Goal: Task Accomplishment & Management: Manage account settings

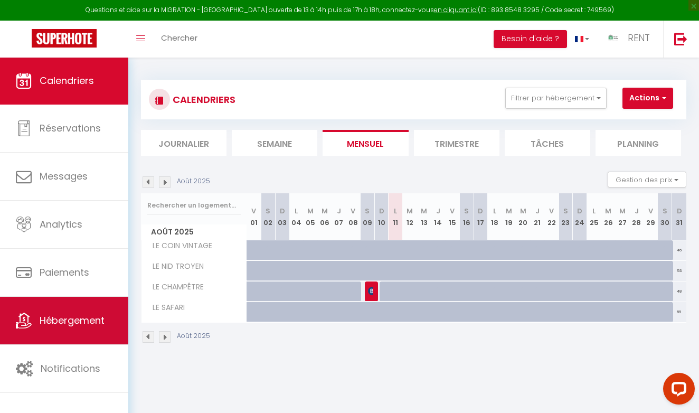
click at [66, 321] on span "Hébergement" at bounding box center [72, 320] width 65 height 13
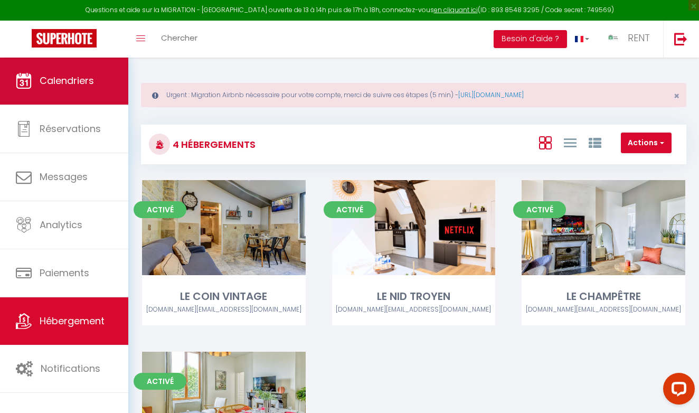
click at [83, 85] on span "Calendriers" at bounding box center [67, 80] width 54 height 13
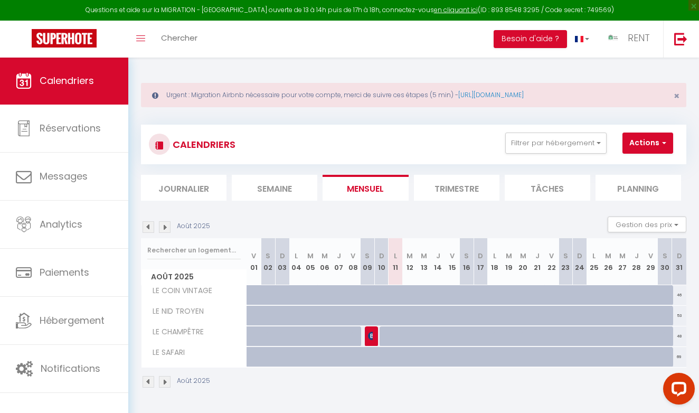
click at [644, 149] on button "Actions" at bounding box center [648, 143] width 51 height 21
click at [562, 118] on div "CALENDRIERS Filtrer par hébergement Dijon T2 LE COIN VINTAGE TROYES [MEDICAL_DA…" at bounding box center [414, 257] width 546 height 284
click at [275, 295] on div "57" at bounding box center [282, 295] width 15 height 20
type input "57"
select select "1"
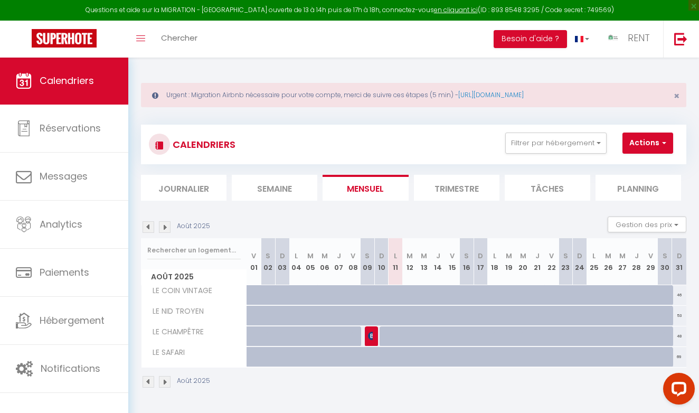
type input "Dim 03 Août 2025"
type input "Lun 04 Août 2025"
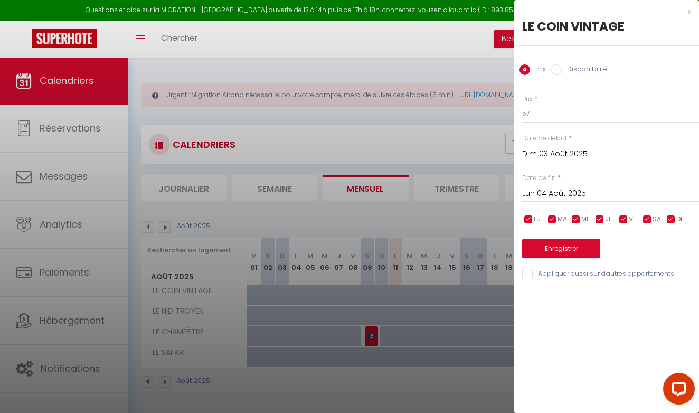
click at [560, 72] on input "Disponibilité" at bounding box center [556, 69] width 11 height 11
radio input "true"
radio input "false"
click at [555, 151] on input "Dim 03 Août 2025" at bounding box center [610, 155] width 177 height 14
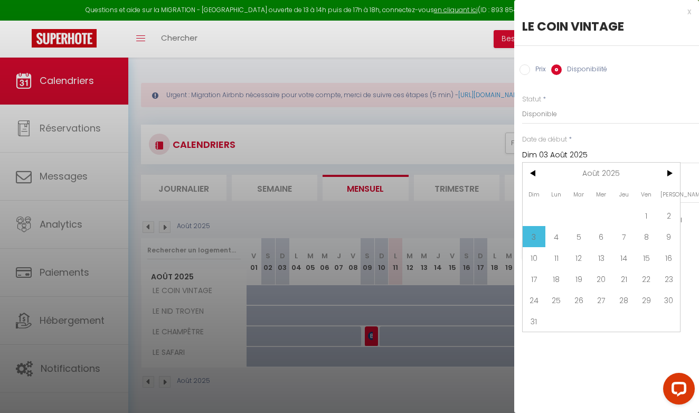
click at [589, 137] on div "Date de début * [DATE] < [DATE] > Dim Lun Mar Mer Jeu Ven Sam 1 2 3 4 5 6 7 8 9…" at bounding box center [610, 149] width 177 height 29
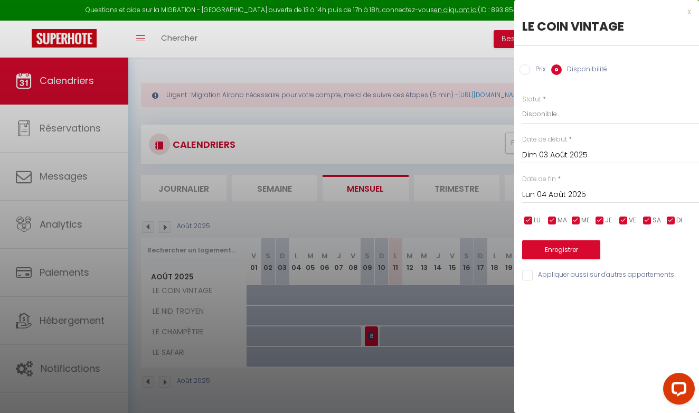
click at [563, 191] on input "Lun 04 Août 2025" at bounding box center [610, 195] width 177 height 14
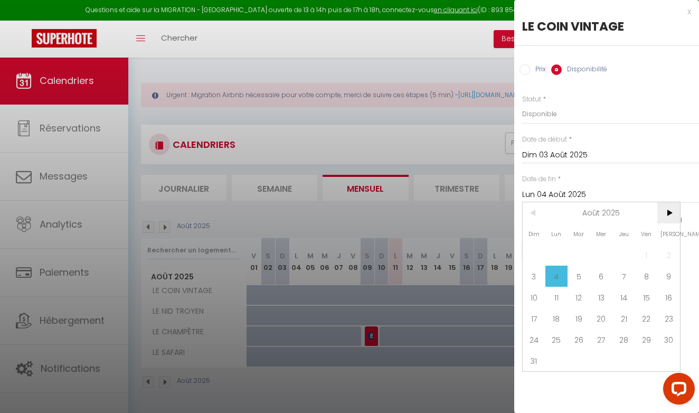
click at [669, 210] on span ">" at bounding box center [669, 212] width 23 height 21
click at [577, 339] on span "30" at bounding box center [579, 339] width 23 height 21
type input "[DATE]"
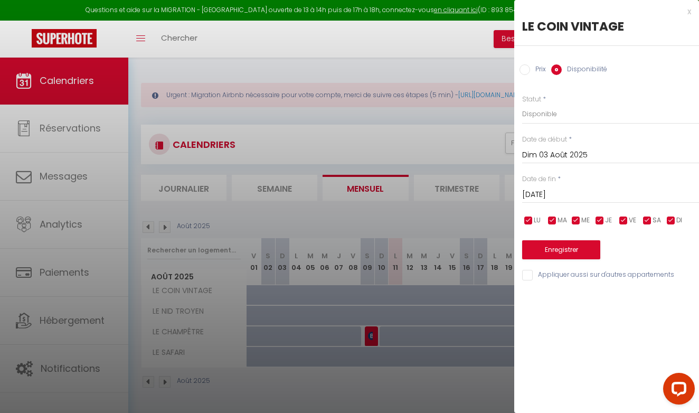
click at [555, 275] on input "Appliquer aussi sur d'autres appartements" at bounding box center [610, 275] width 177 height 11
checkbox input "true"
click at [556, 250] on button "Enregistrer" at bounding box center [561, 249] width 78 height 19
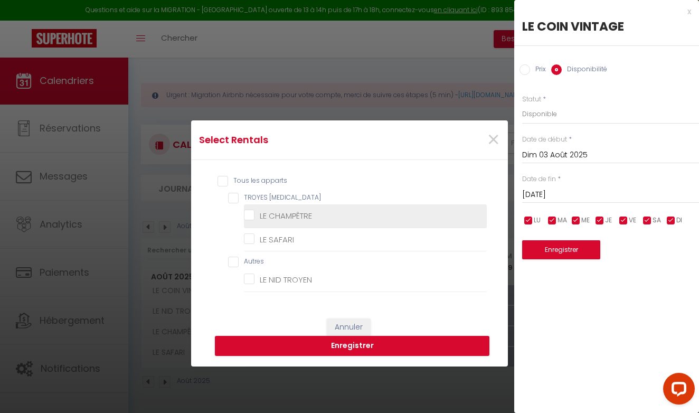
click at [288, 218] on CHAMPÊTRE "LE CHAMPÊTRE" at bounding box center [365, 216] width 243 height 11
checkbox CHAMPÊTRE "true"
checkbox SAFARI "false"
checkbox TROYEN "false"
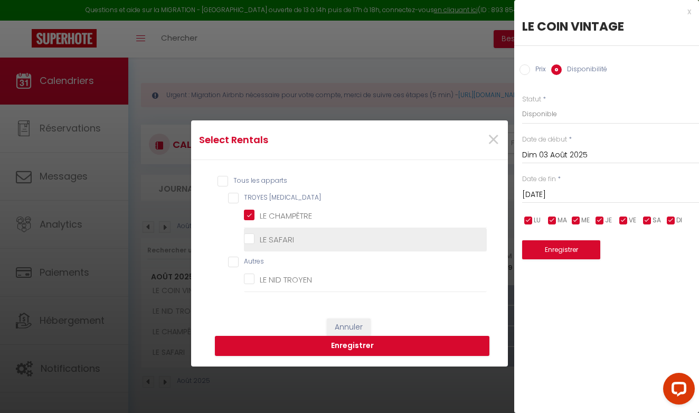
click at [260, 237] on SAFARI "LE SAFARI" at bounding box center [365, 240] width 243 height 11
checkbox SAFARI "true"
checkbox T3 "true"
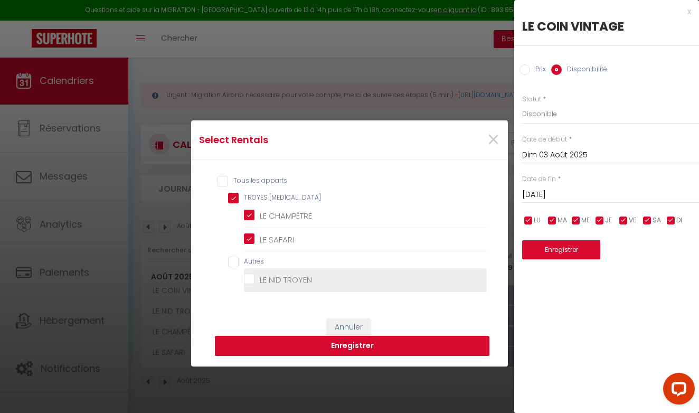
click at [273, 278] on TROYEN "LE NID TROYEN" at bounding box center [365, 280] width 243 height 11
checkbox TROYEN "true"
checkbox input "true"
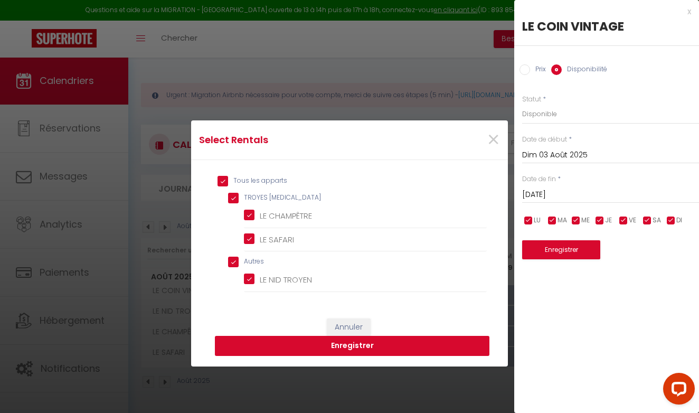
click at [354, 349] on button "Enregistrer" at bounding box center [352, 346] width 275 height 20
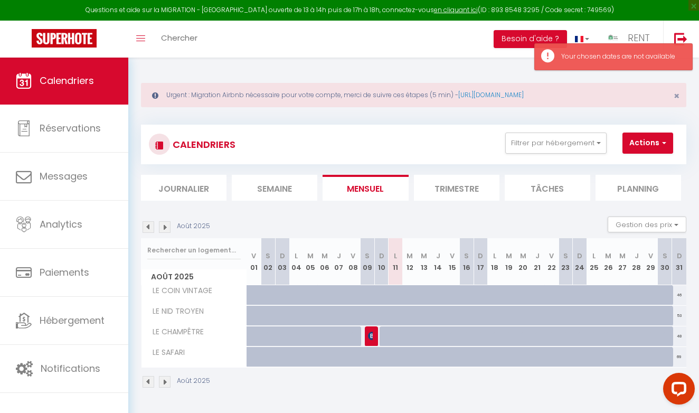
click at [402, 305] on td "51" at bounding box center [396, 295] width 14 height 21
type input "Lun 11 Août 2025"
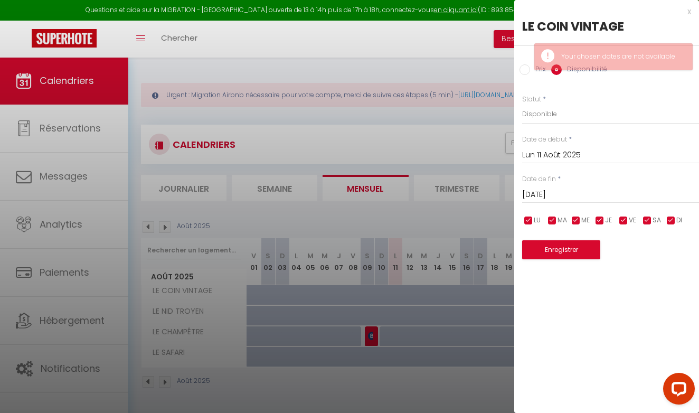
click at [540, 194] on input "[DATE]" at bounding box center [610, 195] width 177 height 14
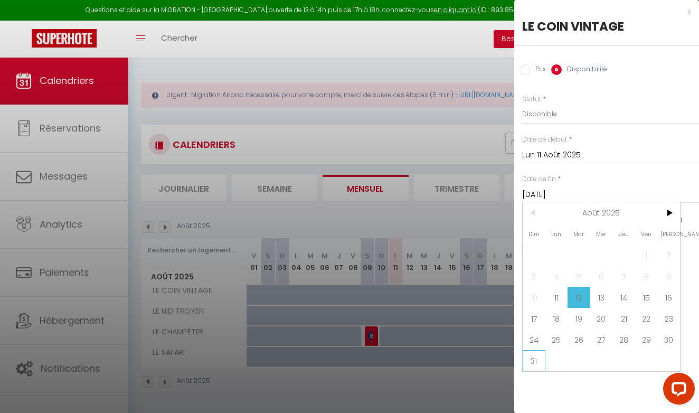
click at [536, 359] on span "31" at bounding box center [534, 360] width 23 height 21
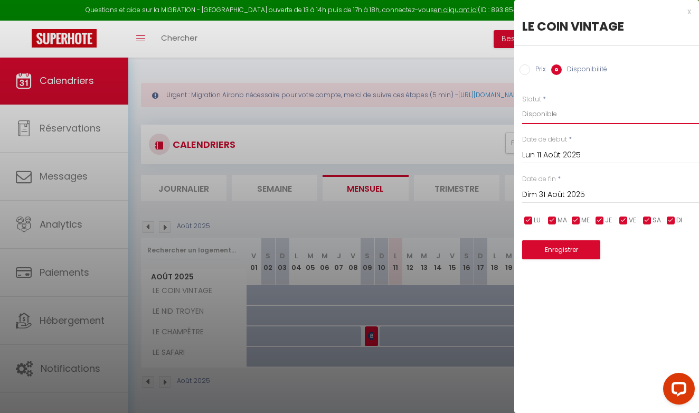
click at [643, 190] on input "Dim 31 Août 2025" at bounding box center [610, 195] width 177 height 14
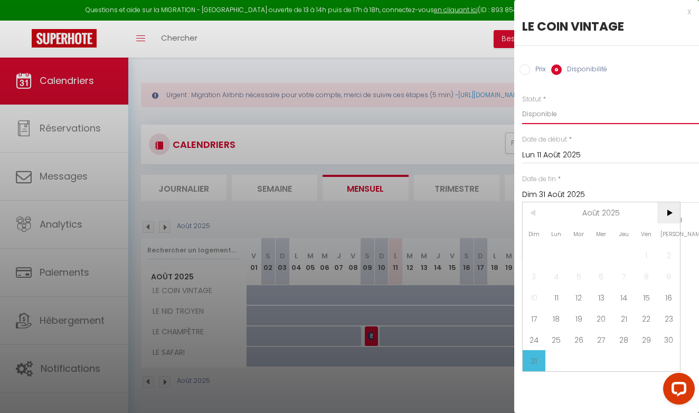
click at [668, 212] on span ">" at bounding box center [669, 212] width 23 height 21
click at [577, 335] on span "30" at bounding box center [579, 339] width 23 height 21
type input "[DATE]"
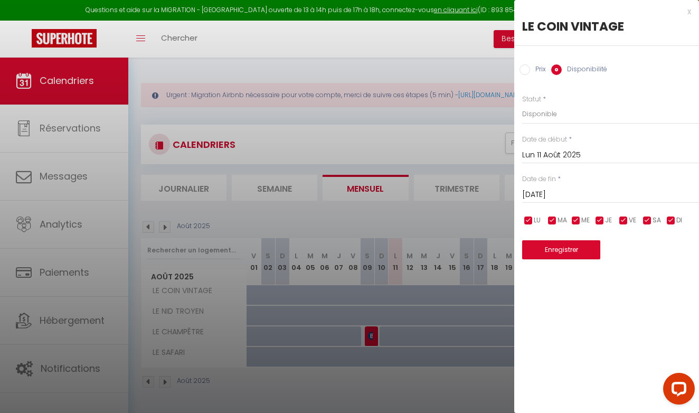
click at [556, 249] on button "Enregistrer" at bounding box center [561, 249] width 78 height 19
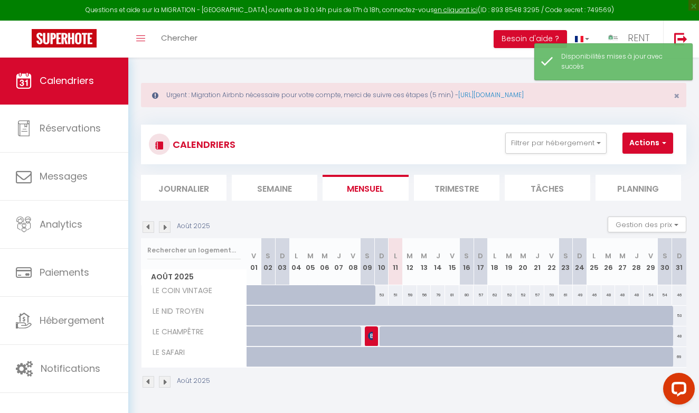
click at [380, 312] on div at bounding box center [387, 322] width 14 height 20
select select "1"
type input "Dim 10 Août 2025"
type input "Lun 11 Août 2025"
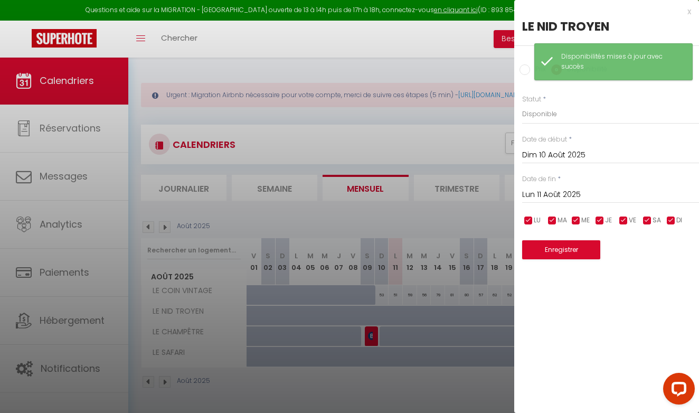
click at [551, 191] on input "Lun 11 Août 2025" at bounding box center [610, 195] width 177 height 14
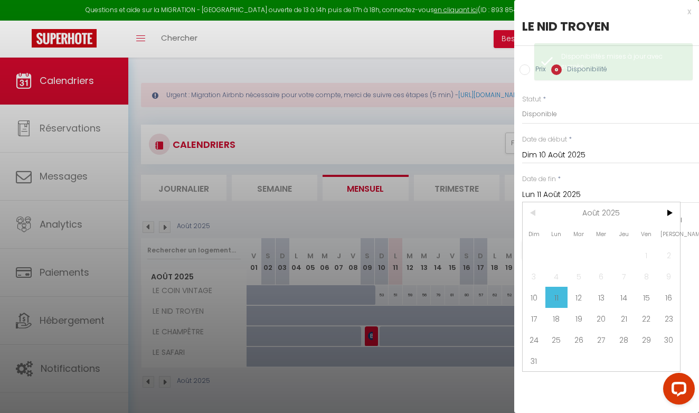
click at [548, 153] on input "Dim 10 Août 2025" at bounding box center [610, 155] width 177 height 14
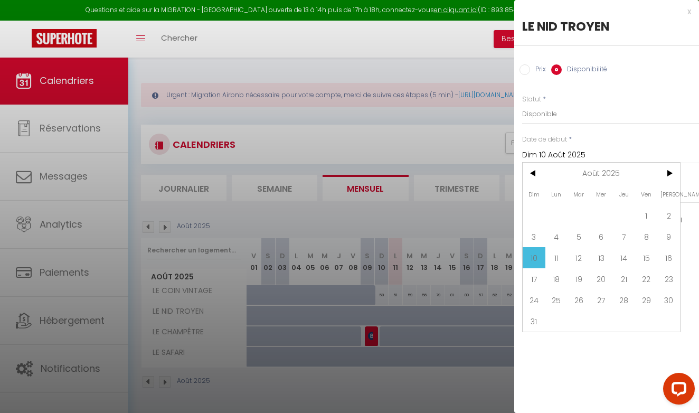
click at [548, 153] on input "Dim 10 Août 2025" at bounding box center [610, 155] width 177 height 14
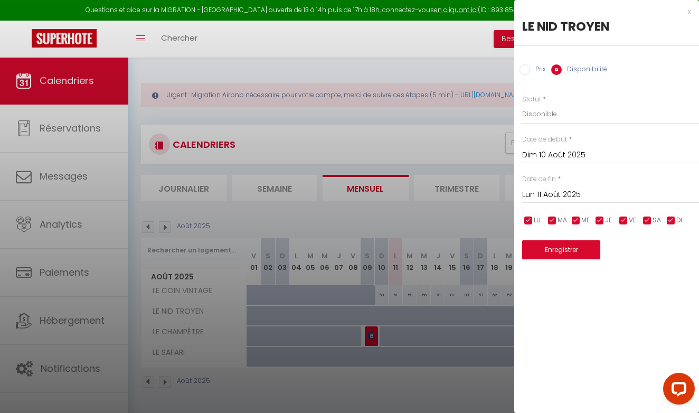
click at [548, 153] on input "Dim 10 Août 2025" at bounding box center [610, 155] width 177 height 14
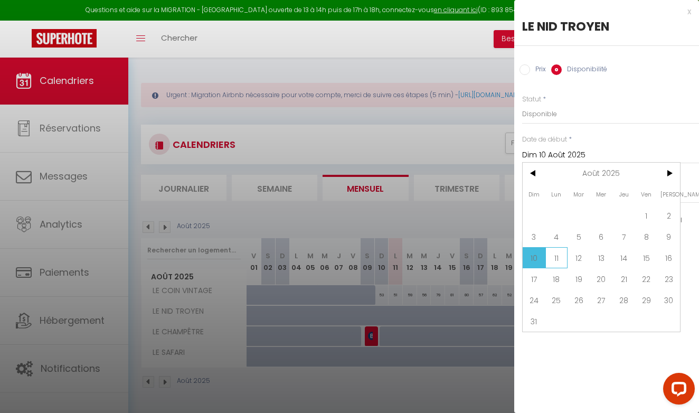
click at [559, 257] on span "11" at bounding box center [557, 257] width 23 height 21
type input "Lun 11 Août 2025"
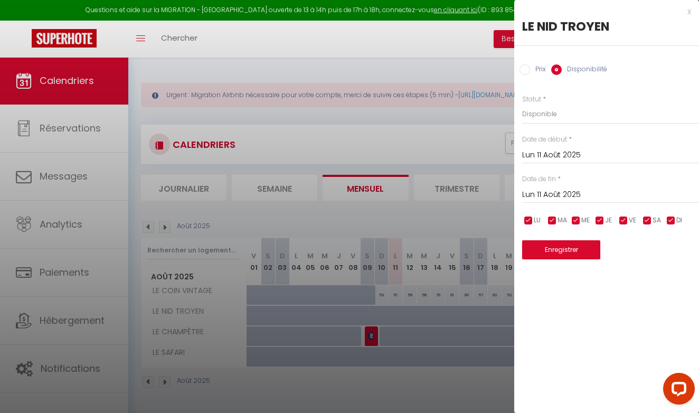
click at [557, 199] on input "Lun 11 Août 2025" at bounding box center [610, 195] width 177 height 14
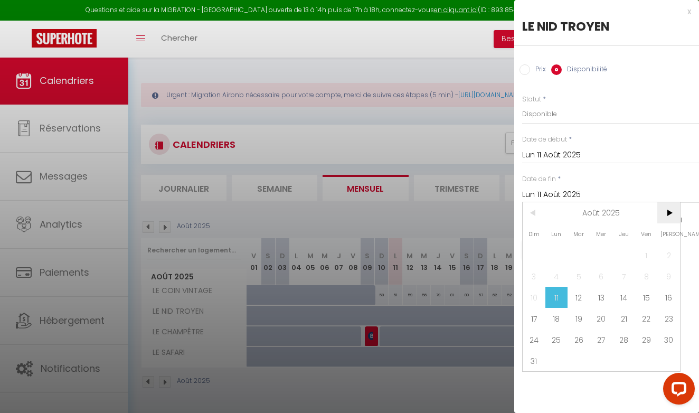
click at [664, 211] on span ">" at bounding box center [669, 212] width 23 height 21
click at [580, 342] on span "30" at bounding box center [579, 339] width 23 height 21
type input "[DATE]"
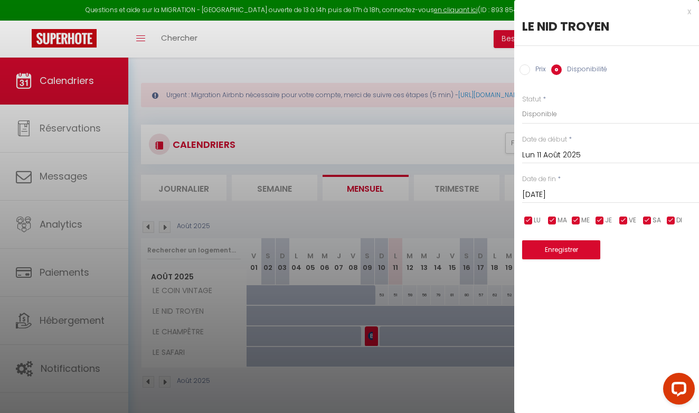
click at [568, 276] on div "x LE NID TROYEN Prix Disponibilité Prix * 37 Statut * Disponible Indisponible D…" at bounding box center [606, 206] width 185 height 413
click at [566, 249] on button "Enregistrer" at bounding box center [561, 249] width 78 height 19
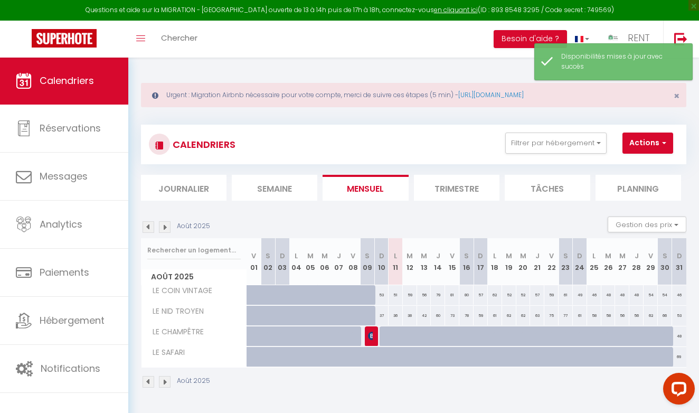
click at [387, 335] on div at bounding box center [387, 336] width 14 height 20
select select "1"
type input "Dim 10 Août 2025"
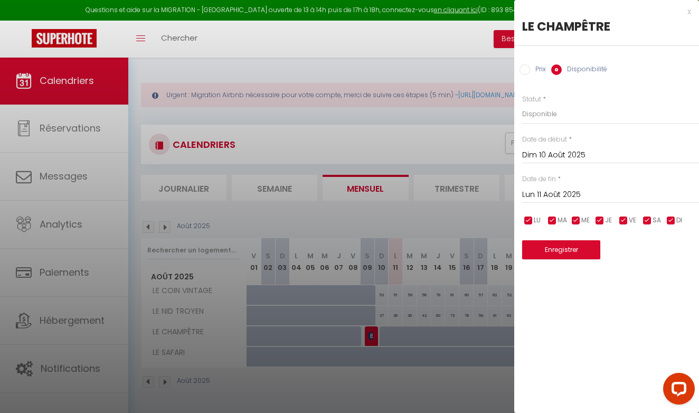
click at [560, 191] on input "Lun 11 Août 2025" at bounding box center [610, 195] width 177 height 14
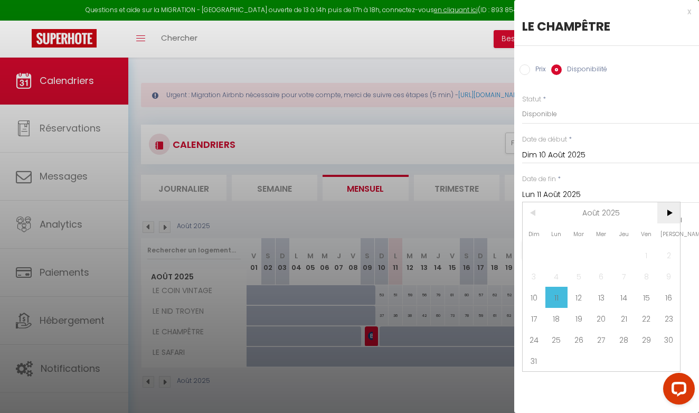
click at [669, 208] on span ">" at bounding box center [669, 212] width 23 height 21
click at [578, 334] on span "30" at bounding box center [579, 339] width 23 height 21
type input "[DATE]"
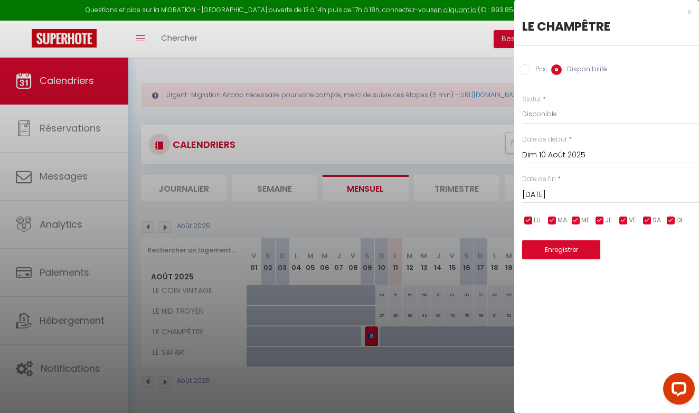
click at [554, 251] on button "Enregistrer" at bounding box center [561, 249] width 78 height 19
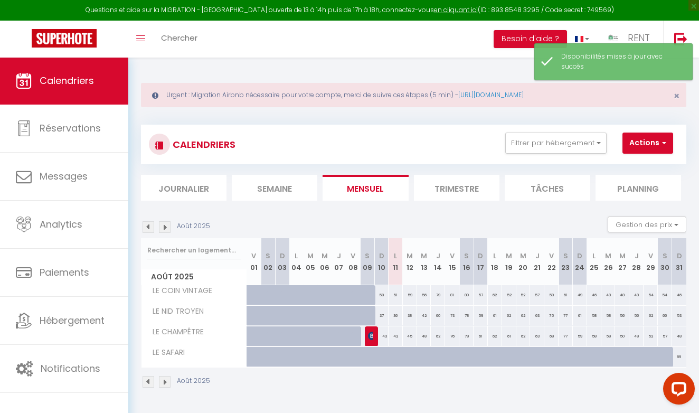
click at [411, 359] on div at bounding box center [415, 363] width 14 height 20
select select "1"
type input "[DATE]"
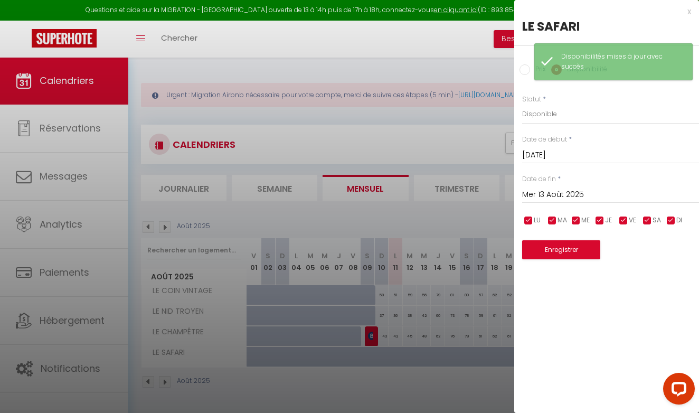
click at [551, 196] on input "Mer 13 Août 2025" at bounding box center [610, 195] width 177 height 14
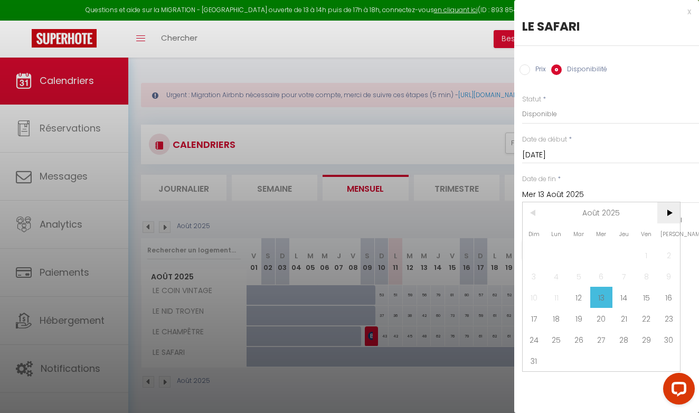
click at [671, 214] on span ">" at bounding box center [669, 212] width 23 height 21
click at [583, 338] on span "30" at bounding box center [579, 339] width 23 height 21
type input "[DATE]"
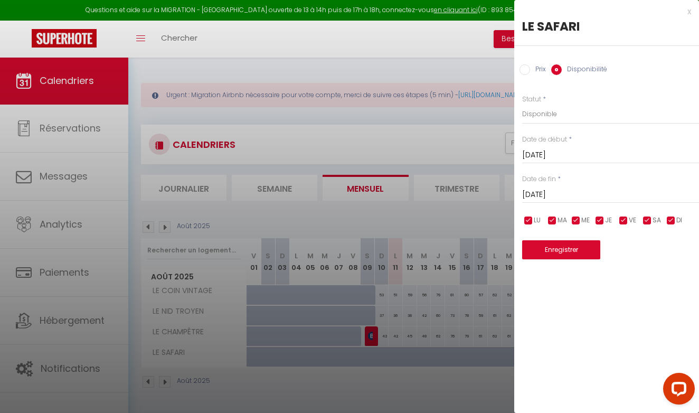
click at [524, 151] on input "[DATE]" at bounding box center [610, 155] width 177 height 14
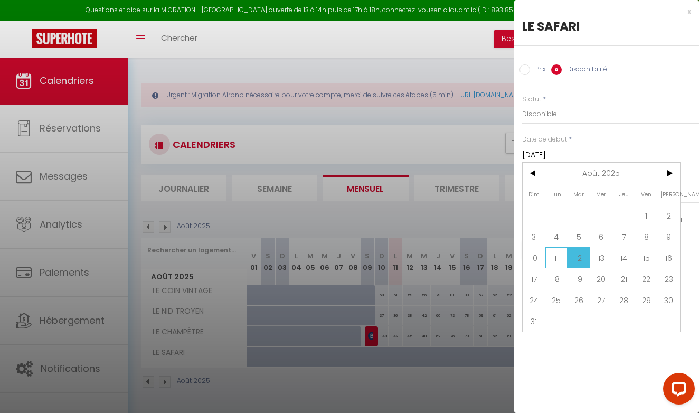
click at [557, 256] on span "11" at bounding box center [557, 257] width 23 height 21
type input "Lun 11 Août 2025"
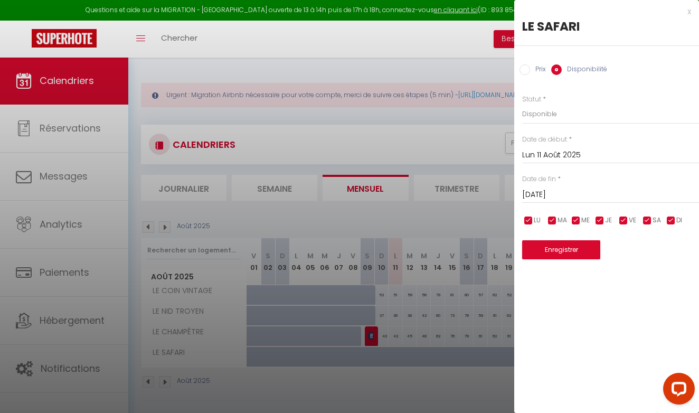
click at [567, 248] on button "Enregistrer" at bounding box center [561, 249] width 78 height 19
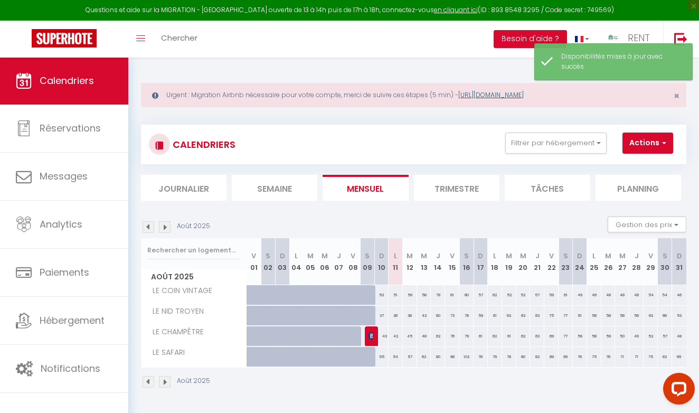
click at [500, 93] on link "[URL][DOMAIN_NAME]" at bounding box center [490, 94] width 65 height 9
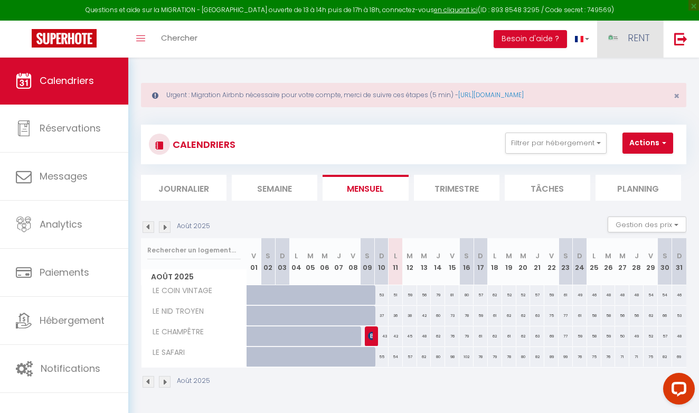
click at [637, 44] on span "RENT" at bounding box center [639, 37] width 22 height 13
click at [615, 73] on link "Paramètres" at bounding box center [621, 73] width 78 height 18
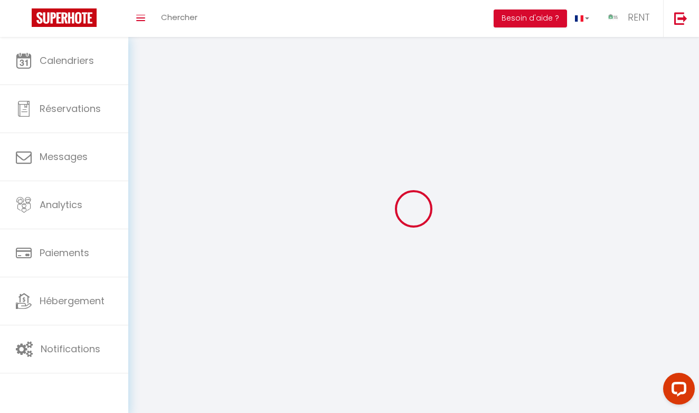
type input "RENT"
type input "IMMO"
type input "07 68 61 01 30"
type input "[STREET_ADDRESS][PERSON_NAME]"
type input "21000"
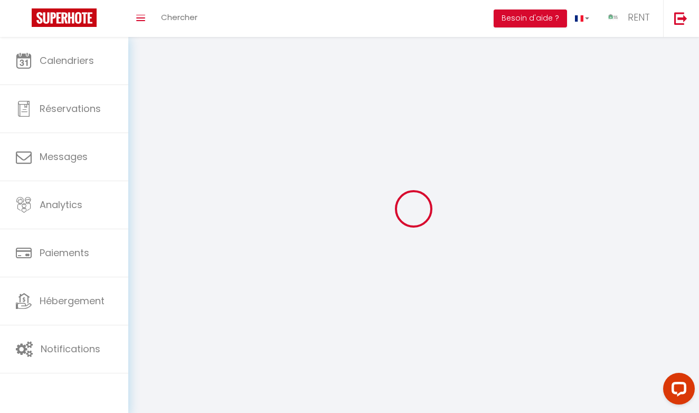
type input "[GEOGRAPHIC_DATA]"
type input "P0CLGqJXBvGO2UnHCRNlgBjz9"
type input "ZZCLGqJXBvGO2UnHCRNlgBjz9"
type input "[URL][DOMAIN_NAME]"
select select "1"
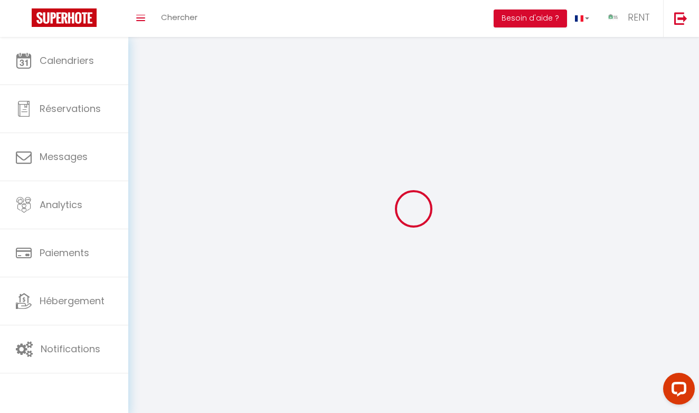
select select "28"
select select "fr"
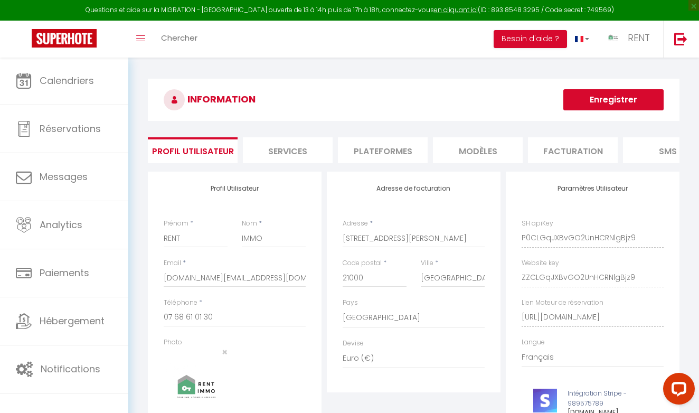
click at [387, 162] on li "Plateformes" at bounding box center [383, 150] width 90 height 26
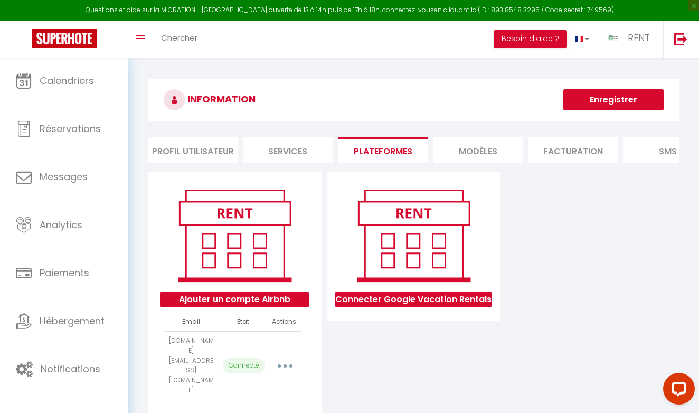
click at [276, 356] on button "button" at bounding box center [285, 366] width 28 height 20
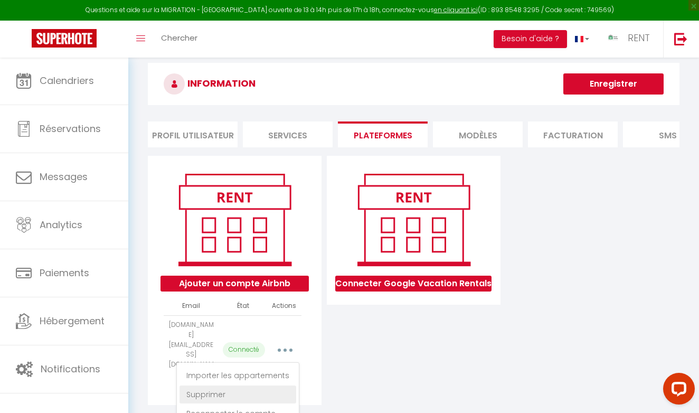
scroll to position [17, 0]
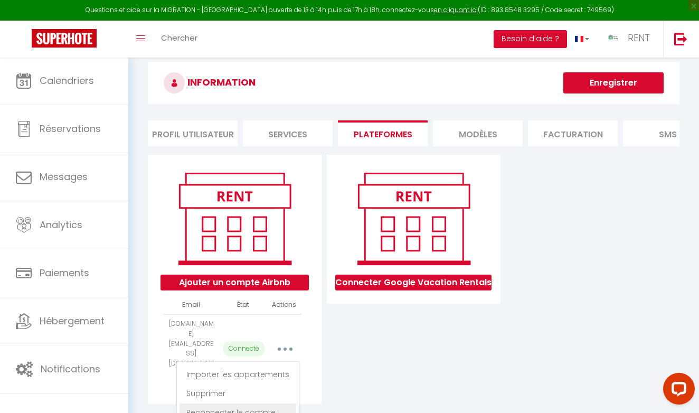
click at [232, 404] on link "Reconnecter le compte" at bounding box center [238, 413] width 117 height 18
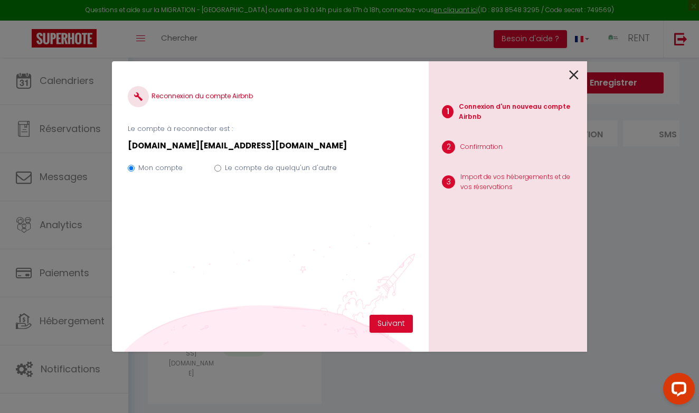
click at [376, 314] on div "Reconnexion du compte Airbnb Le compte à reconnecter est : [DOMAIN_NAME][EMAIL_…" at bounding box center [270, 196] width 285 height 238
click at [378, 318] on button "Suivant" at bounding box center [391, 324] width 43 height 18
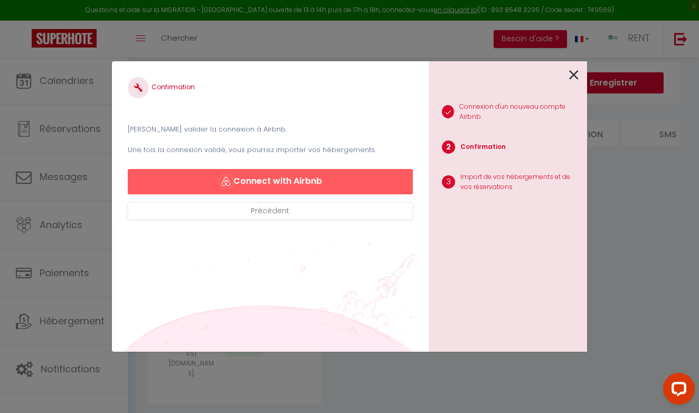
click at [307, 177] on button "Connect with Airbnb" at bounding box center [270, 181] width 285 height 25
click at [577, 70] on icon at bounding box center [574, 75] width 10 height 16
